Goal: Use online tool/utility: Utilize a website feature to perform a specific function

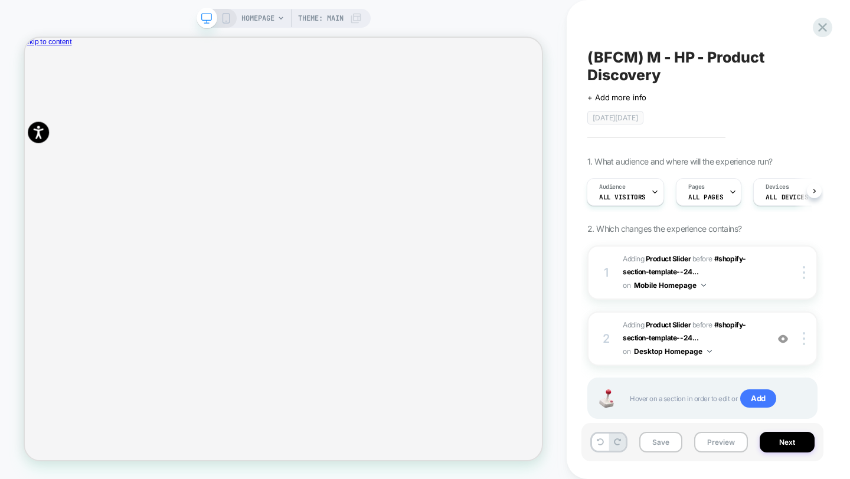
scroll to position [0, 689]
click at [716, 446] on button "Preview" at bounding box center [721, 442] width 54 height 21
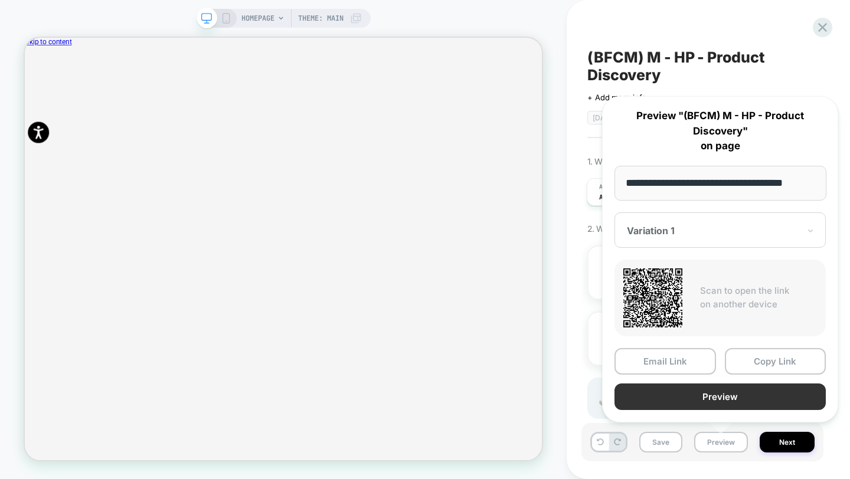
scroll to position [0, 1242]
click at [689, 388] on button "Preview" at bounding box center [719, 397] width 211 height 27
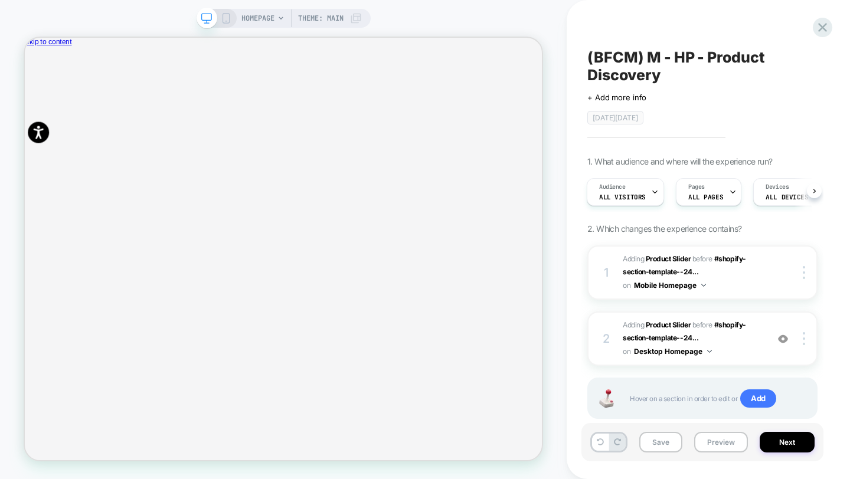
scroll to position [0, 2069]
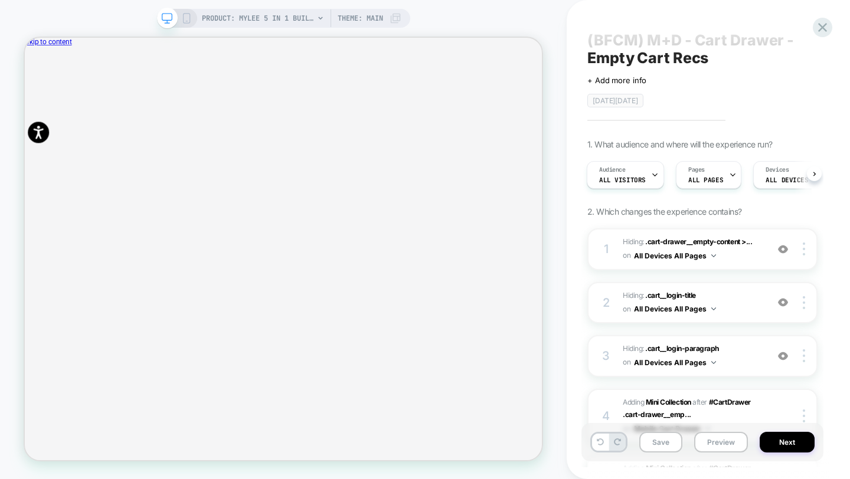
scroll to position [93, 0]
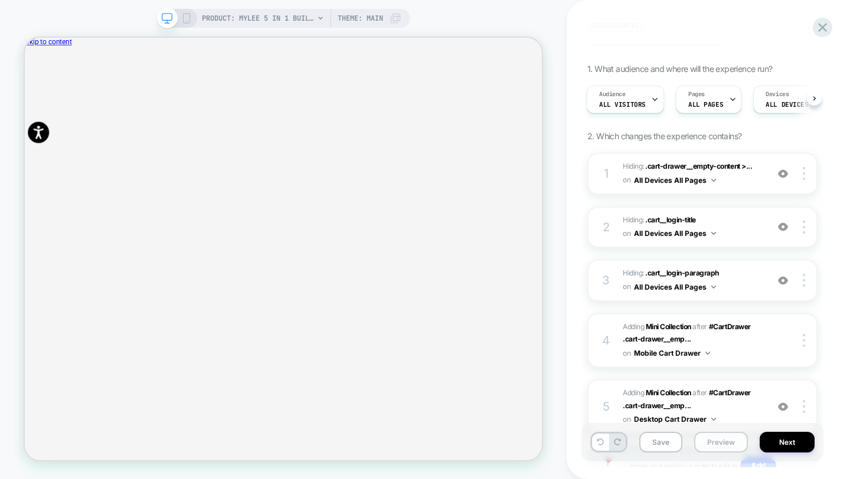
click at [730, 436] on button "Preview" at bounding box center [721, 442] width 54 height 21
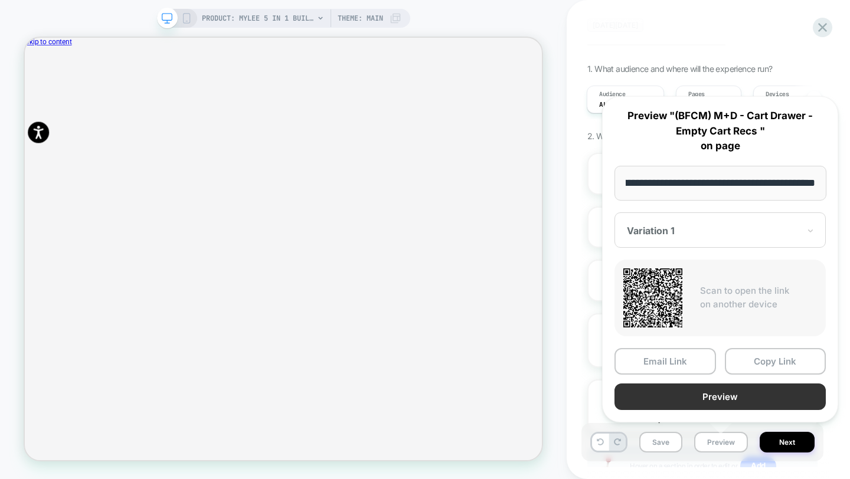
scroll to position [0, 0]
click at [724, 395] on button "Preview" at bounding box center [719, 397] width 211 height 27
